Goal: Task Accomplishment & Management: Manage account settings

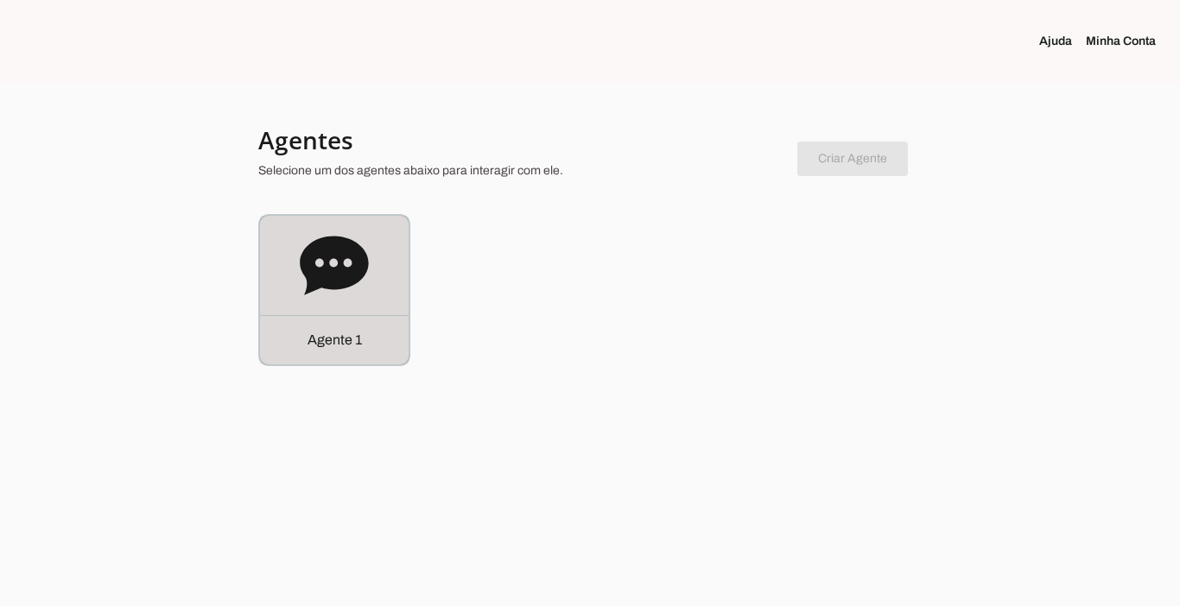
click at [346, 349] on p "Agente 1" at bounding box center [335, 340] width 54 height 21
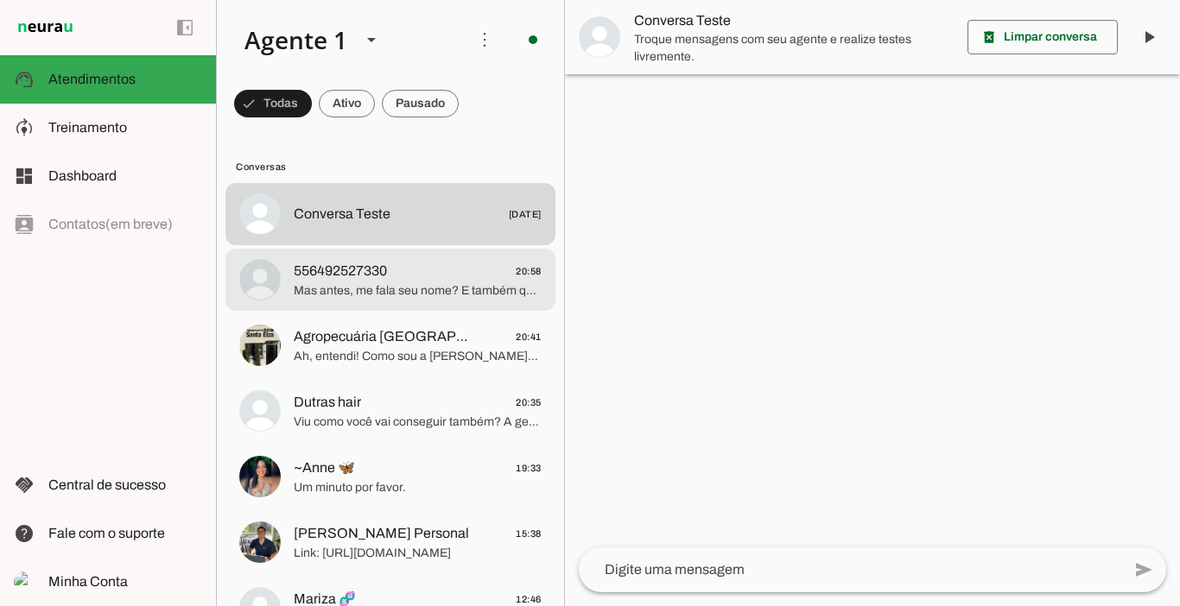
click at [401, 276] on span "556492527330 20:58" at bounding box center [418, 272] width 248 height 22
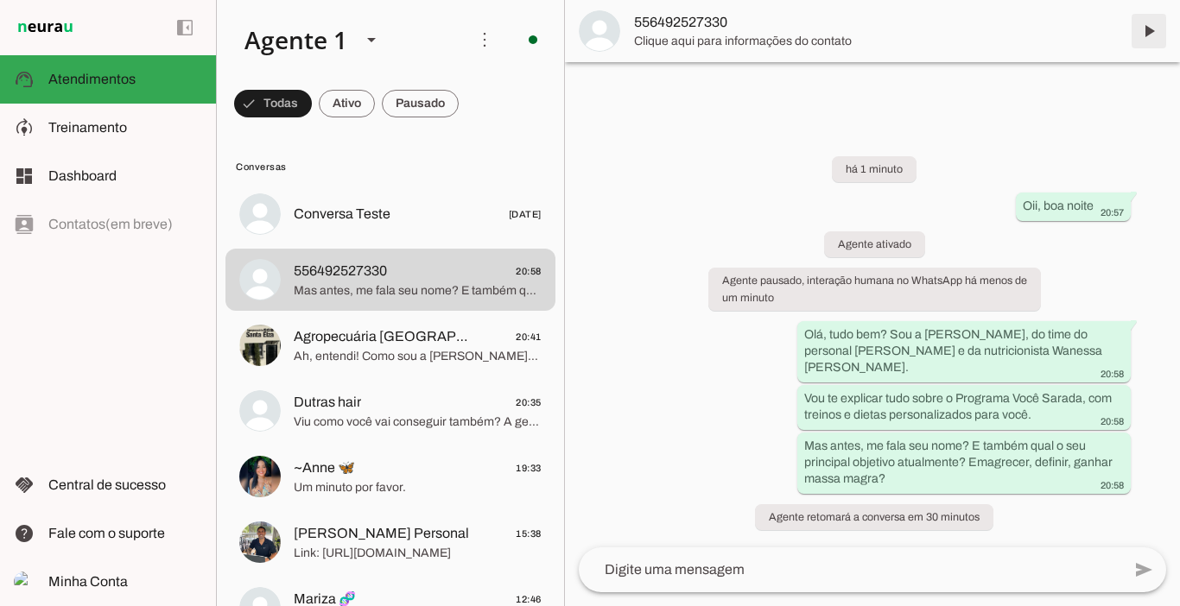
click at [1152, 25] on span at bounding box center [1148, 30] width 41 height 41
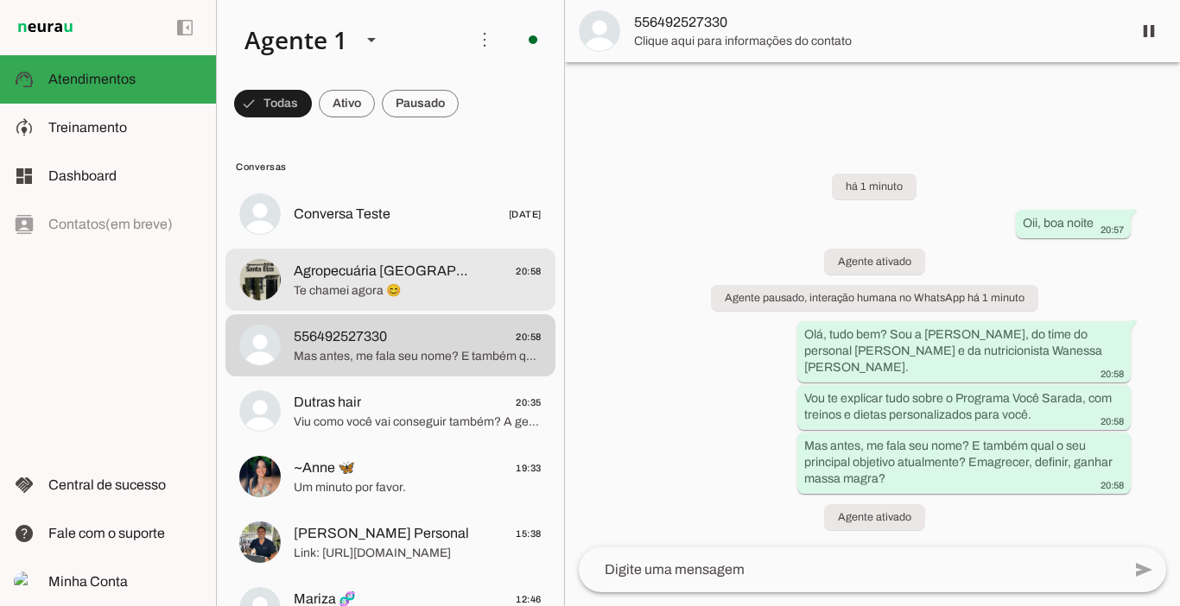
click at [325, 291] on span "Te chamei agora 😊" at bounding box center [418, 290] width 248 height 17
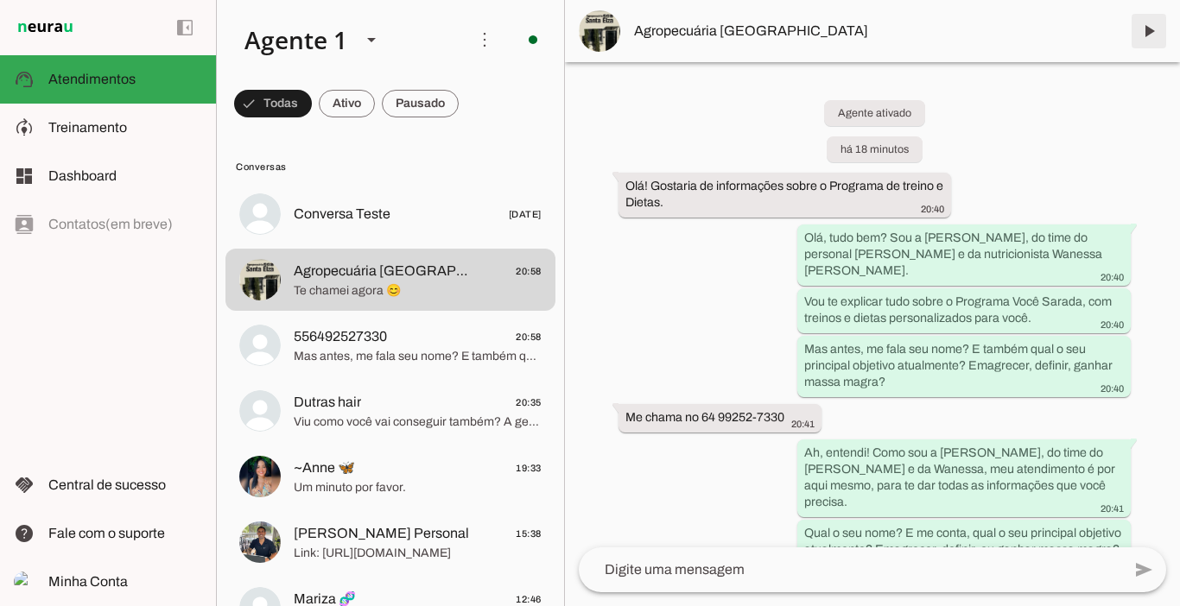
click at [1148, 33] on span at bounding box center [1148, 30] width 41 height 41
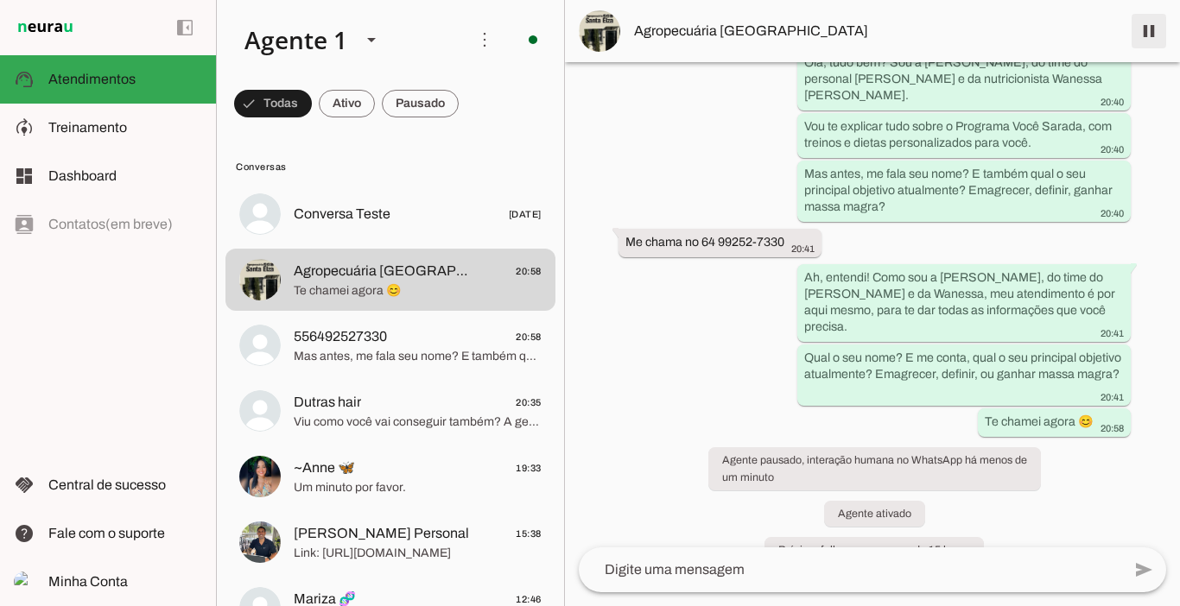
click at [1151, 28] on span at bounding box center [1148, 30] width 41 height 41
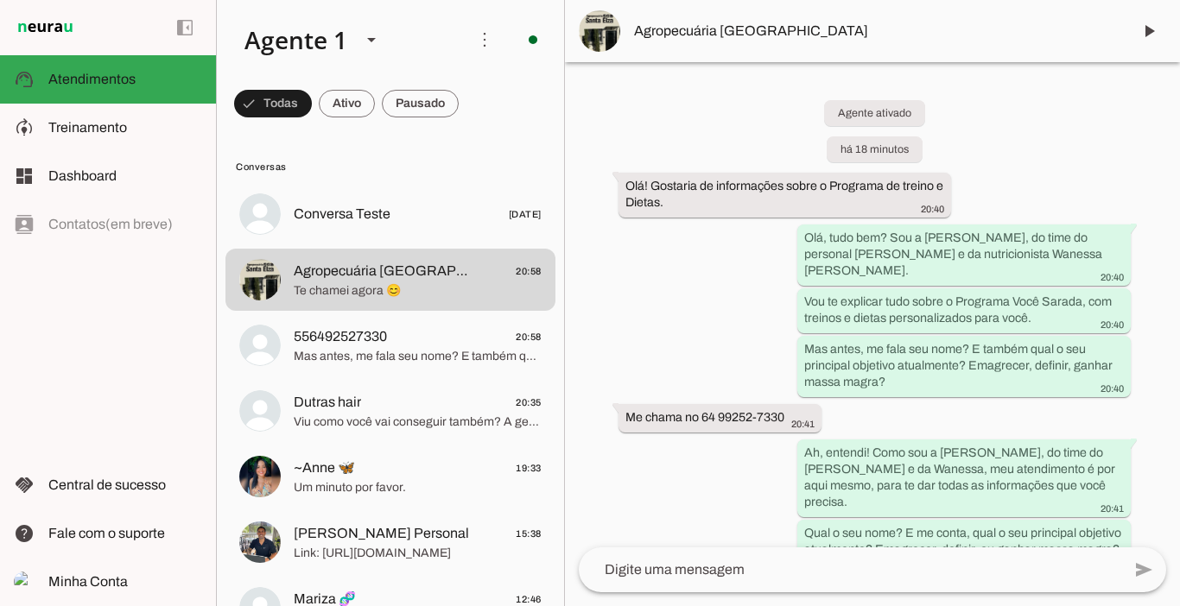
scroll to position [248, 0]
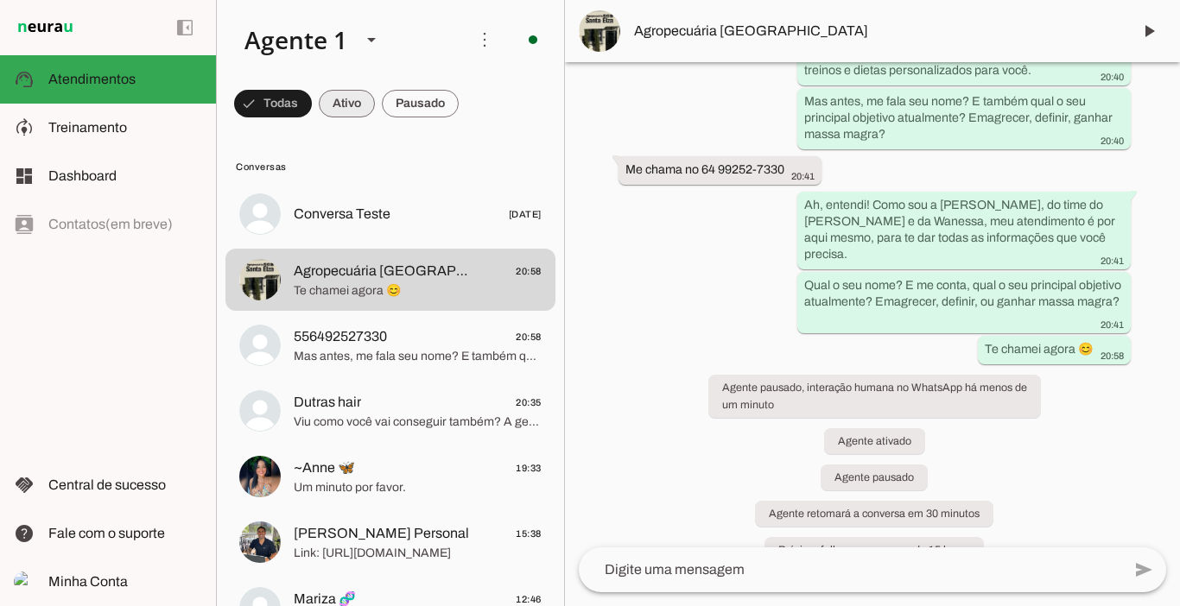
click at [347, 109] on span at bounding box center [347, 103] width 56 height 41
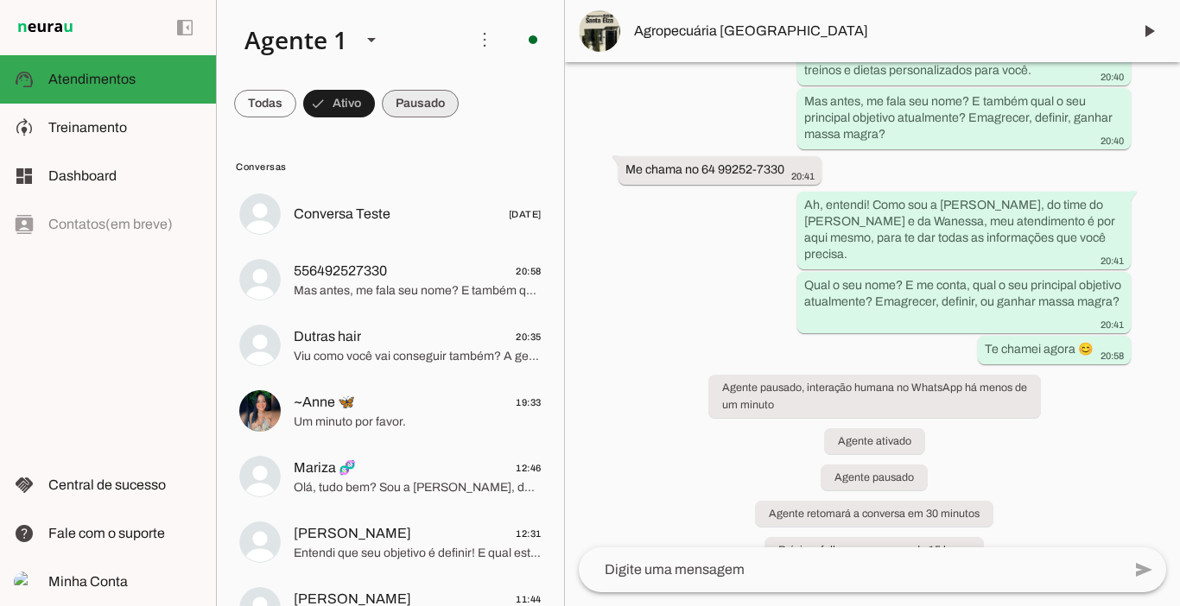
click at [435, 101] on span at bounding box center [420, 103] width 77 height 41
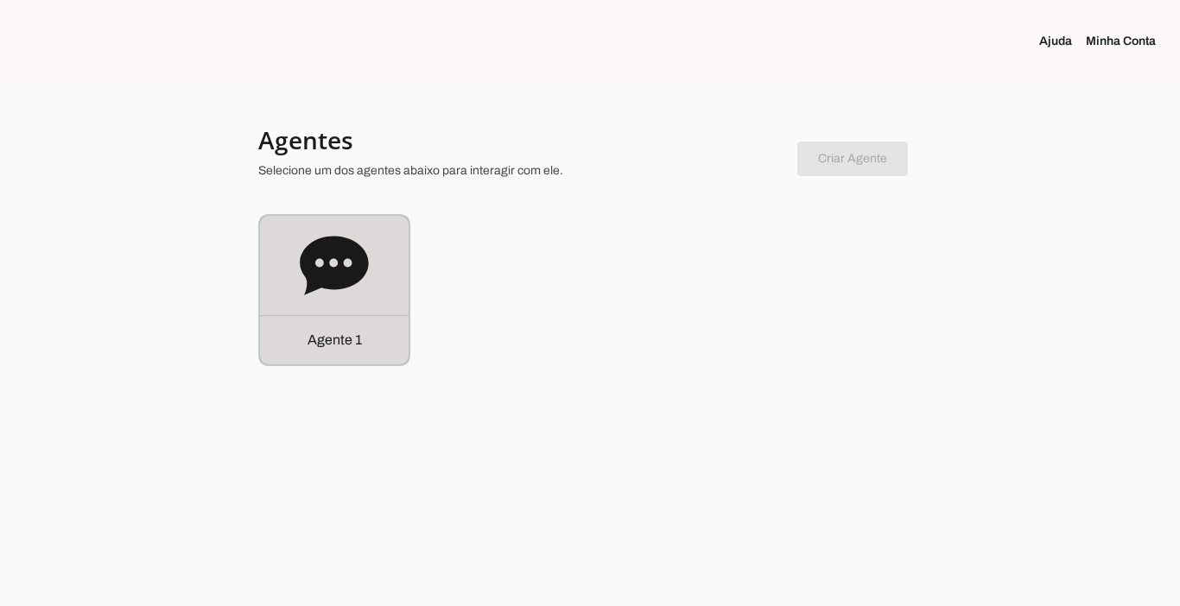
click at [341, 351] on div "Agente 1" at bounding box center [334, 339] width 149 height 49
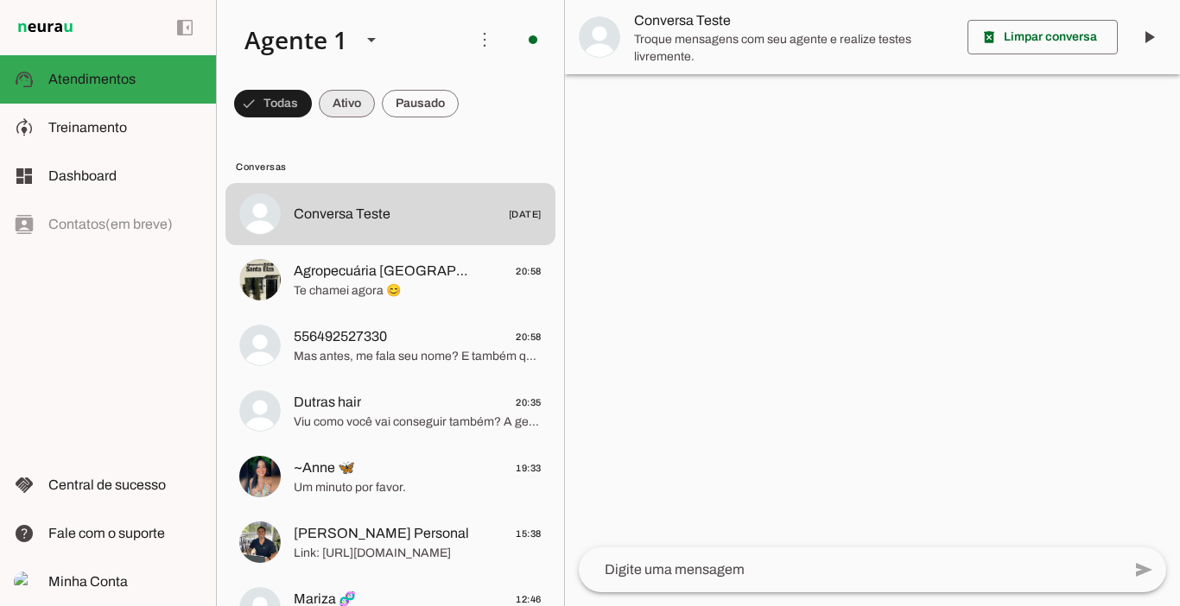
click at [341, 108] on span at bounding box center [347, 103] width 56 height 41
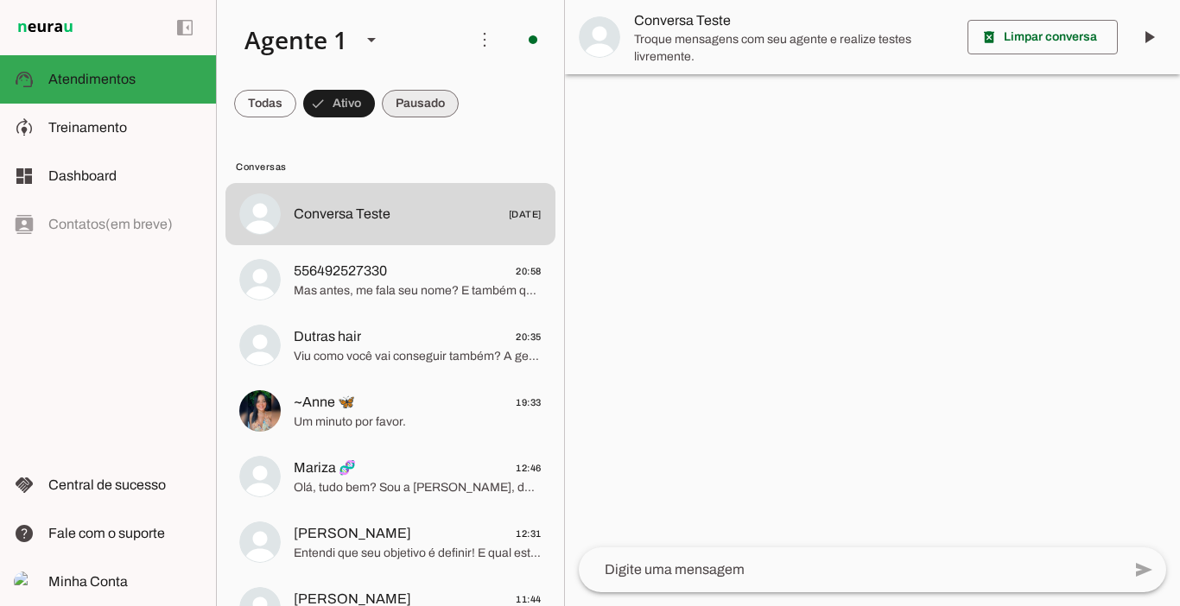
click at [437, 94] on span at bounding box center [420, 103] width 77 height 41
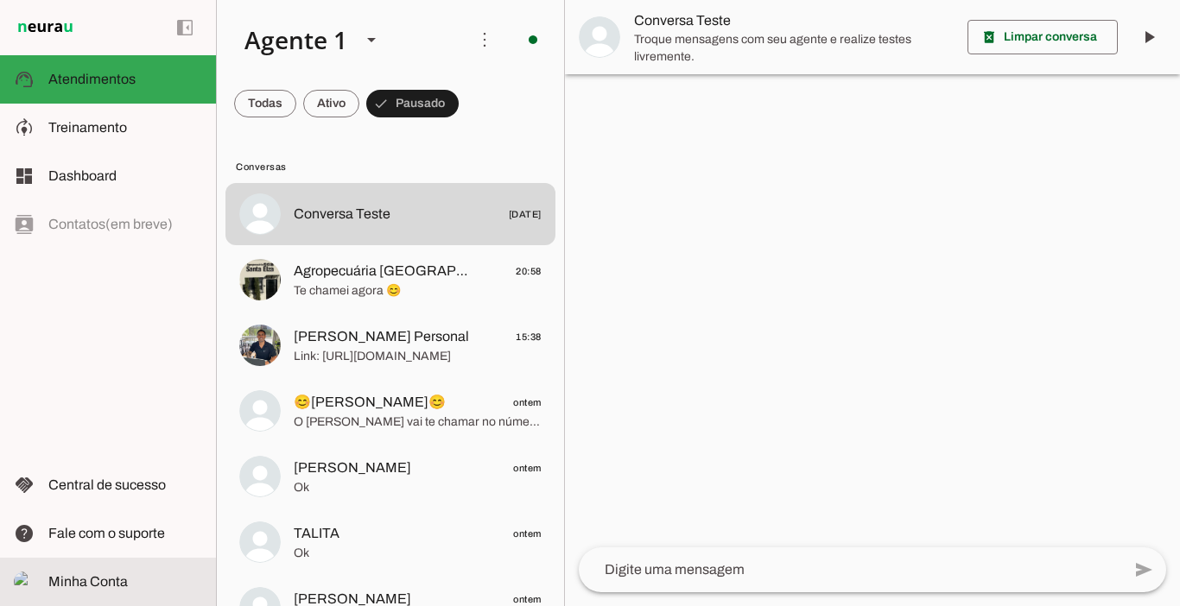
click at [86, 579] on span "Minha Conta" at bounding box center [87, 581] width 79 height 15
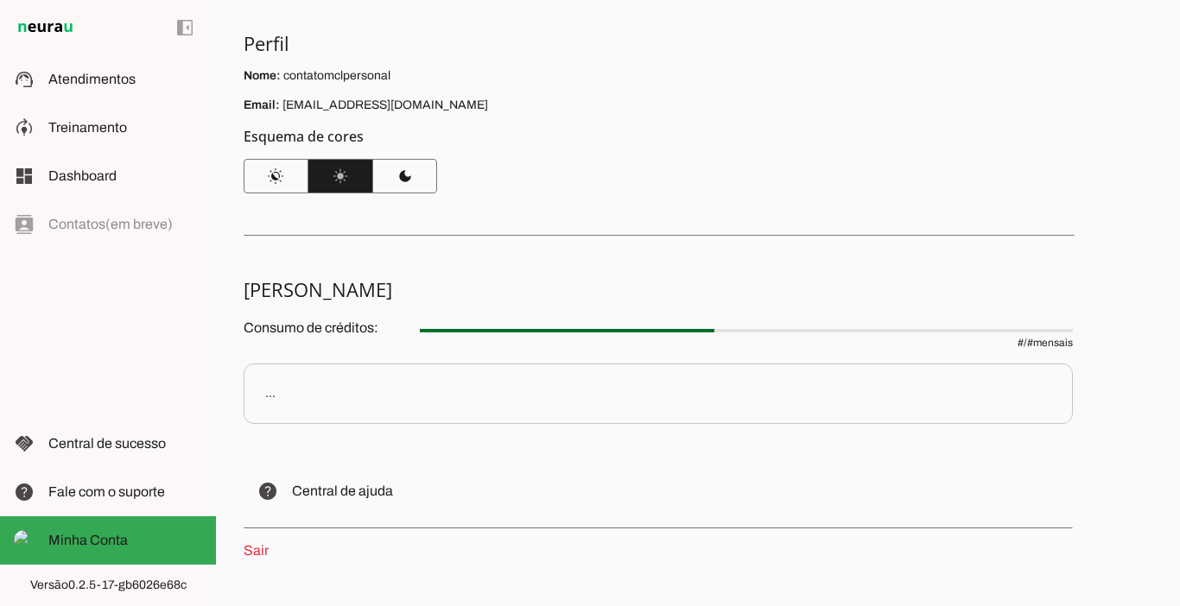
scroll to position [172, 0]
